Goal: Task Accomplishment & Management: Complete application form

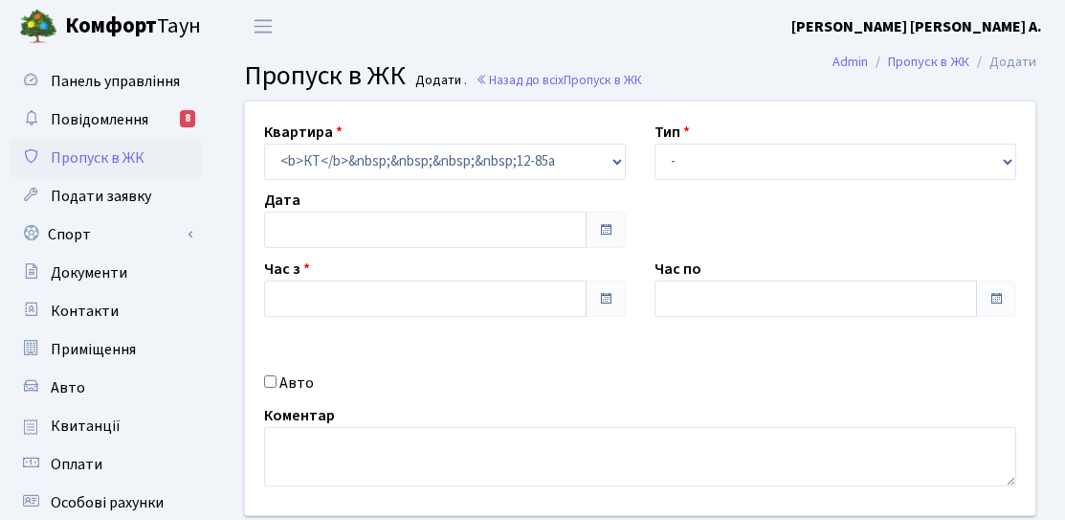
click at [294, 375] on label "Авто" at bounding box center [296, 382] width 34 height 23
click at [277, 375] on input "checkbox" at bounding box center [270, 381] width 12 height 12
checkbox input "true"
type input "[DATE]"
type input "10:15"
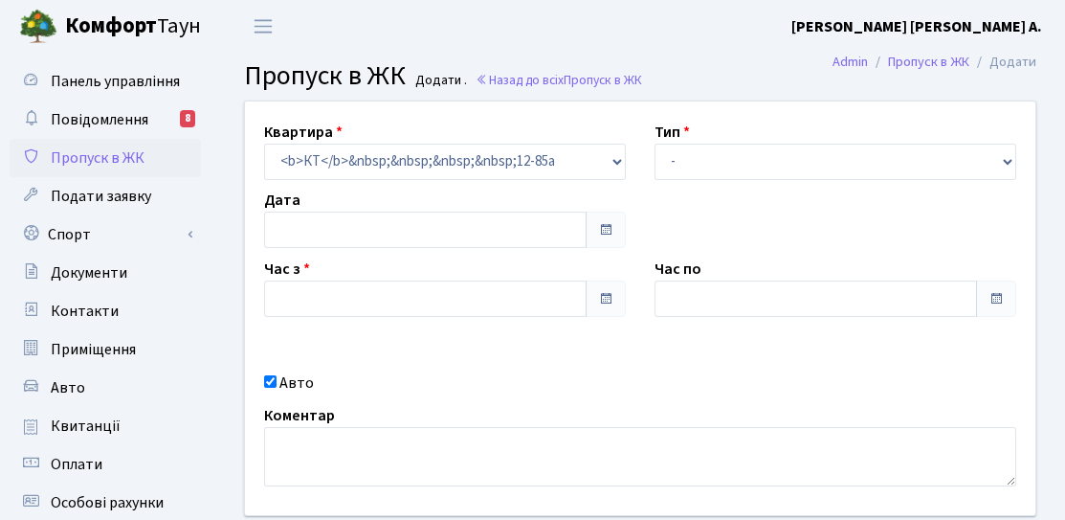
type input "11:15"
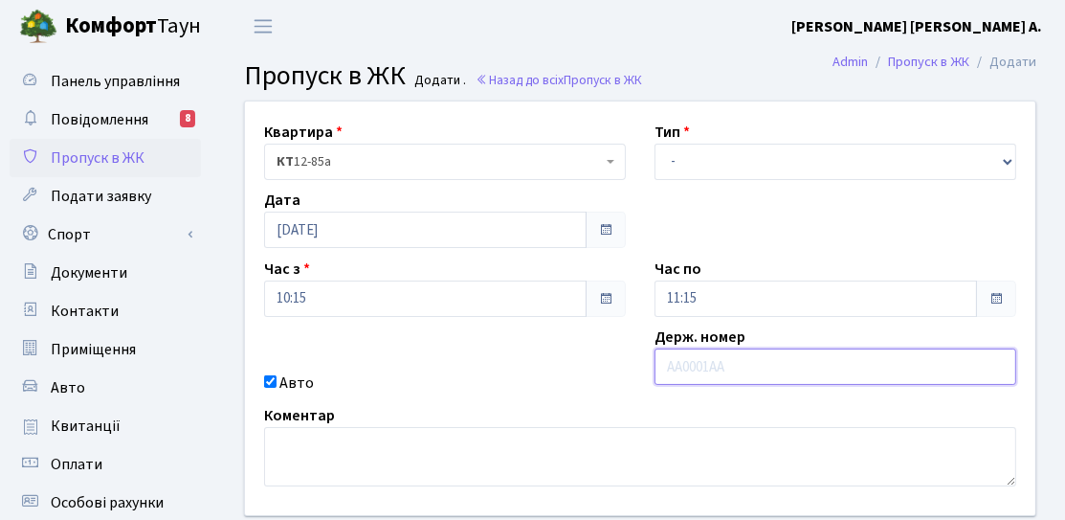
click at [697, 378] on input "text" at bounding box center [836, 366] width 362 height 36
type input "АІ4247ІВ"
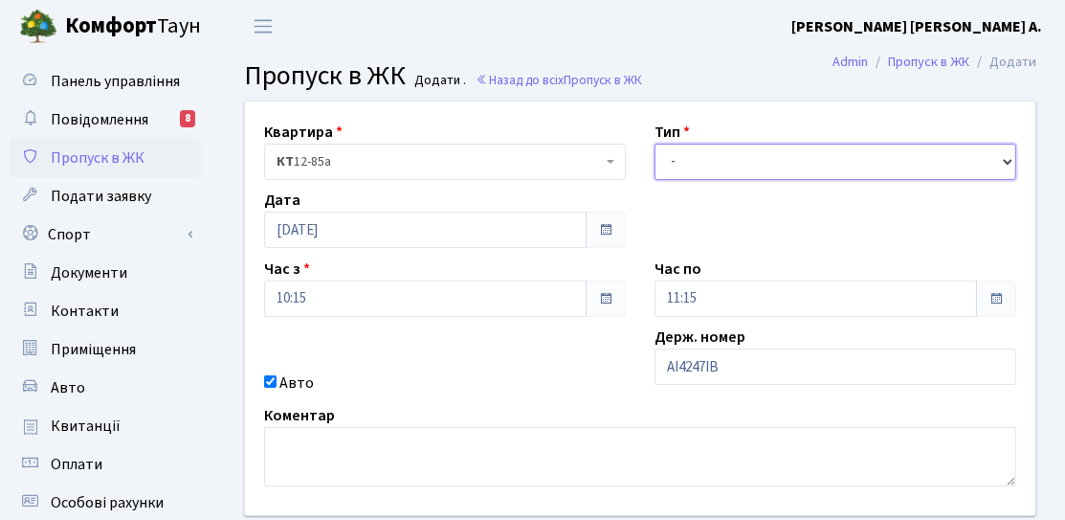
drag, startPoint x: 730, startPoint y: 154, endPoint x: 725, endPoint y: 172, distance: 18.8
click at [730, 154] on select "- Доставка Таксі Гості Сервіс" at bounding box center [836, 162] width 362 height 36
select select "3"
click at [655, 144] on select "- Доставка Таксі Гості Сервіс" at bounding box center [836, 162] width 362 height 36
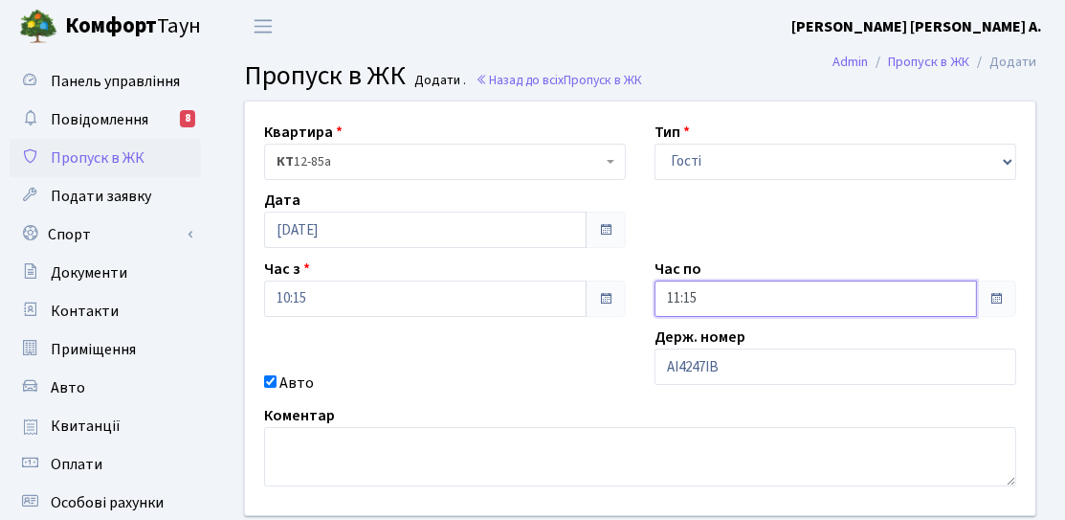
click at [702, 291] on input "11:15" at bounding box center [816, 298] width 322 height 36
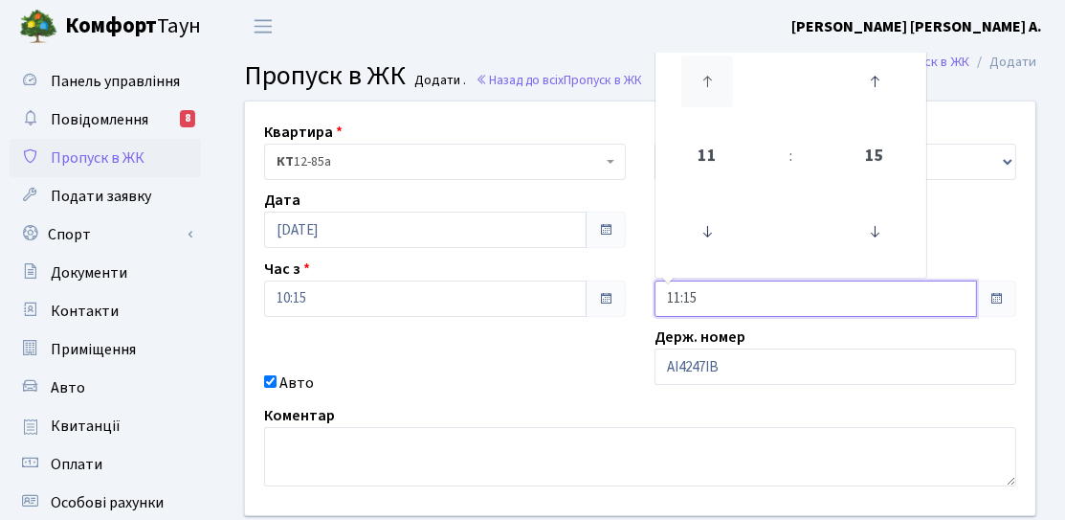
click at [713, 78] on icon at bounding box center [707, 82] width 52 height 52
click at [714, 78] on icon at bounding box center [707, 82] width 52 height 52
type input "15:15"
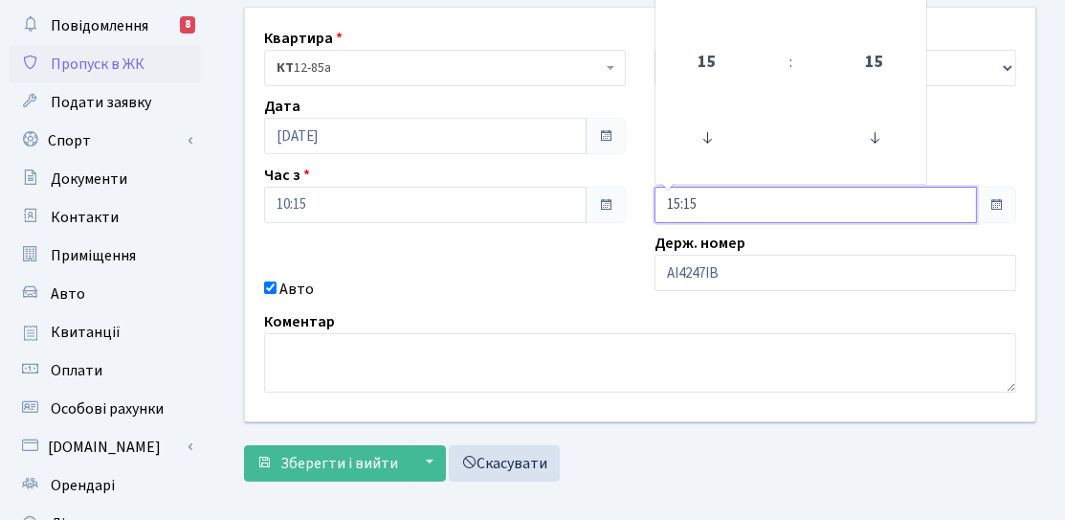
scroll to position [96, 0]
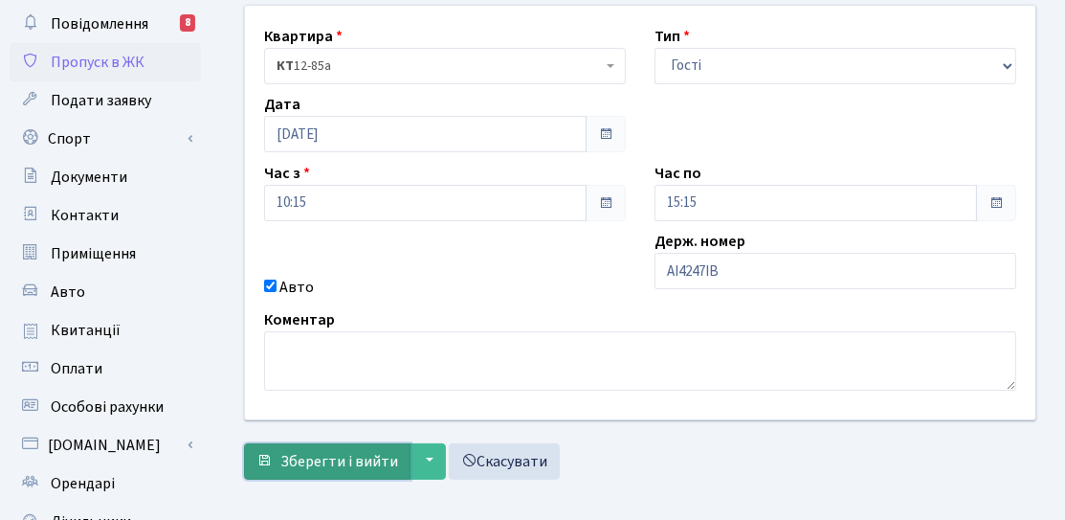
click at [312, 461] on span "Зберегти і вийти" at bounding box center [339, 461] width 118 height 21
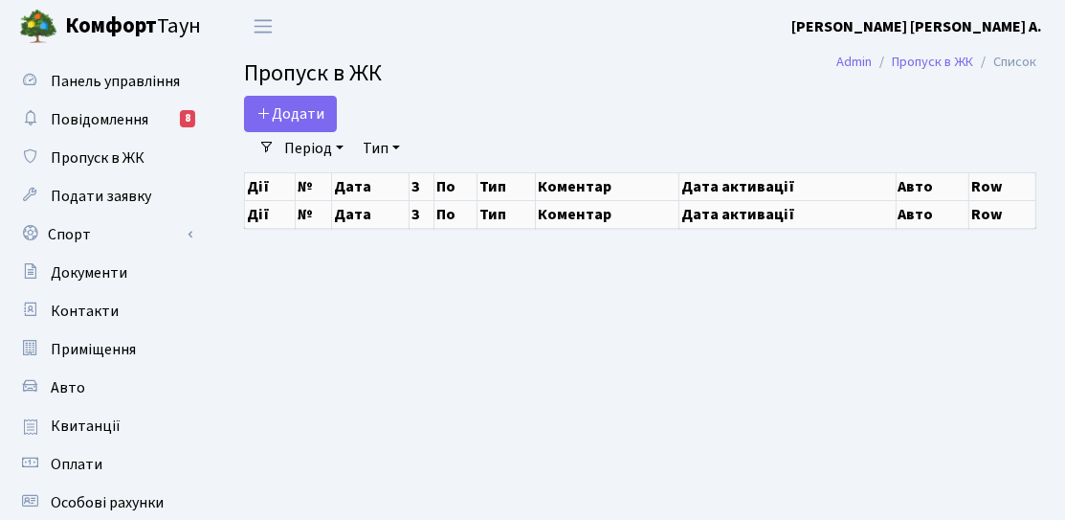
select select "25"
